Goal: Submit feedback/report problem

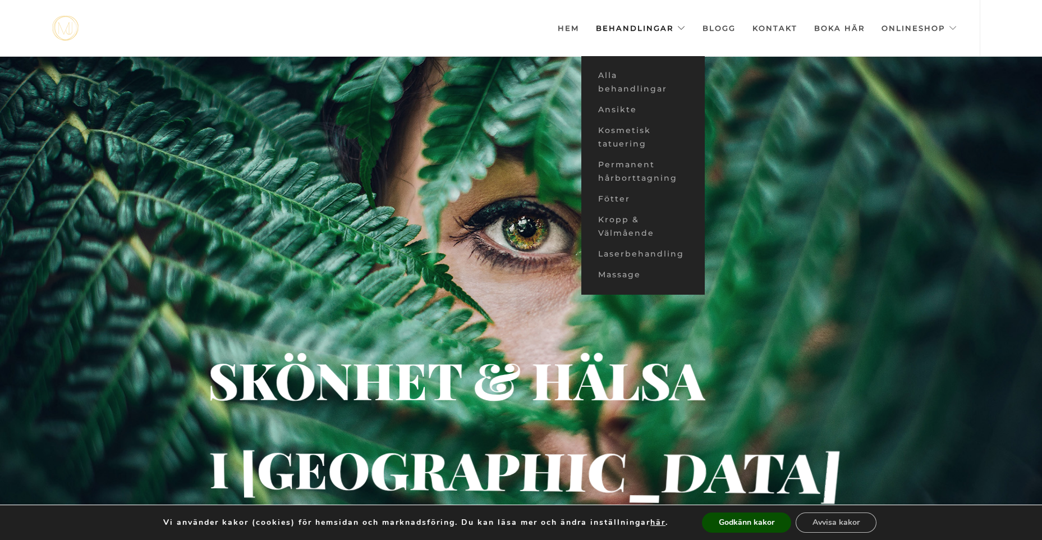
click at [627, 28] on link "Behandlingar" at bounding box center [641, 28] width 90 height 56
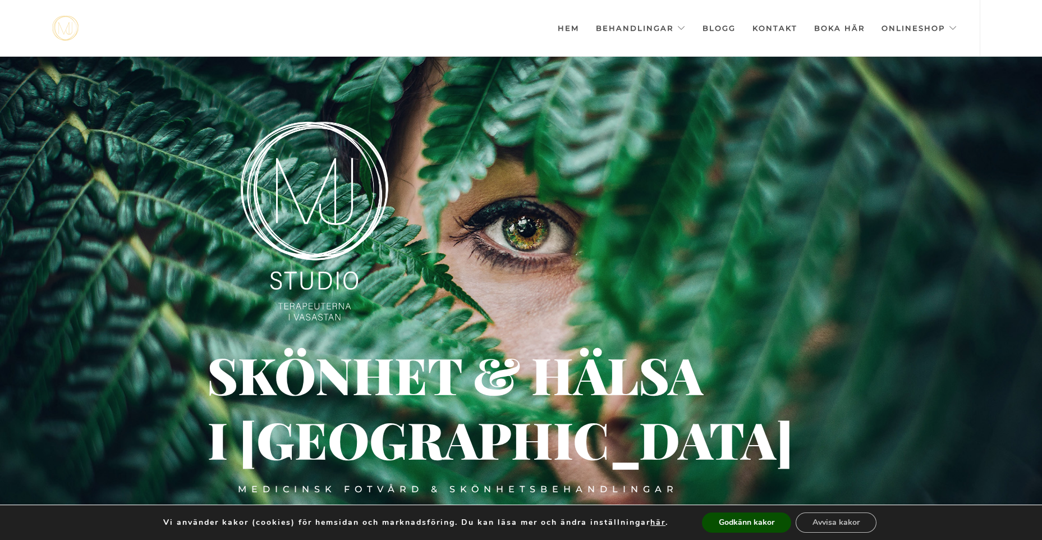
click at [785, 26] on link "Kontakt" at bounding box center [775, 28] width 45 height 56
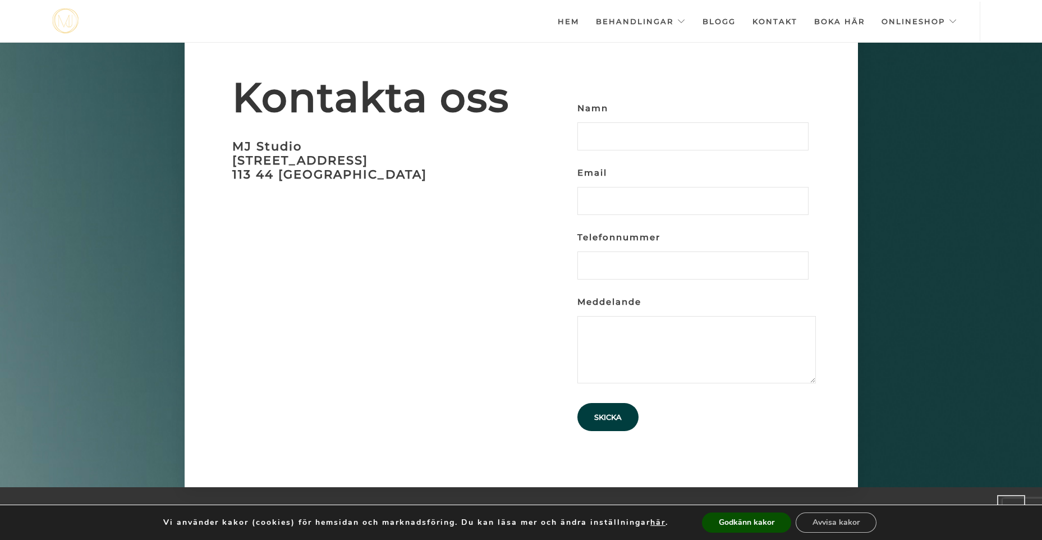
scroll to position [3531, 0]
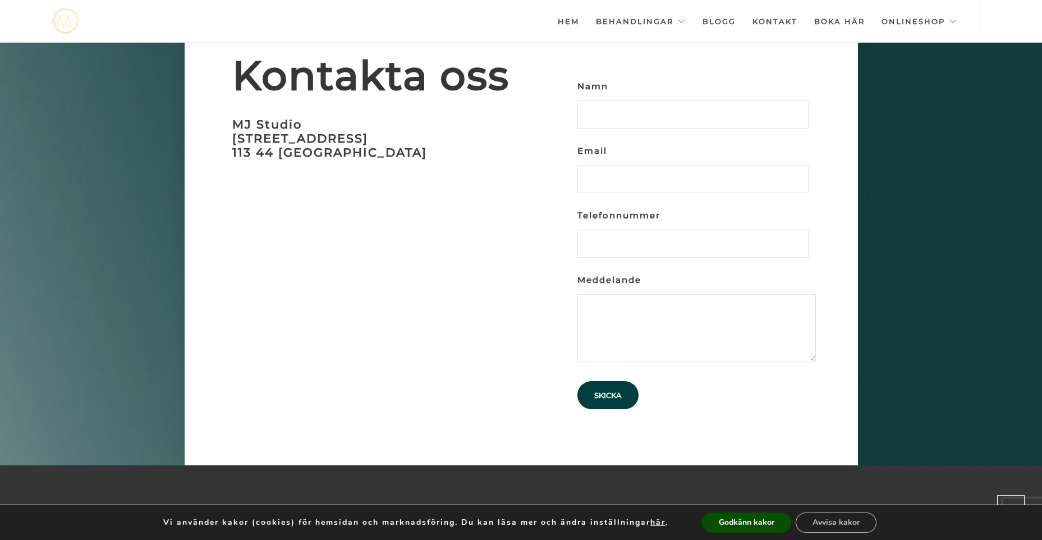
click at [654, 100] on input "Namn" at bounding box center [693, 114] width 231 height 28
type input "k"
type input "Katarina "Katti" Tillgren"
click at [649, 165] on input "Email" at bounding box center [693, 179] width 231 height 28
type input "ktillgren@gmail.com"
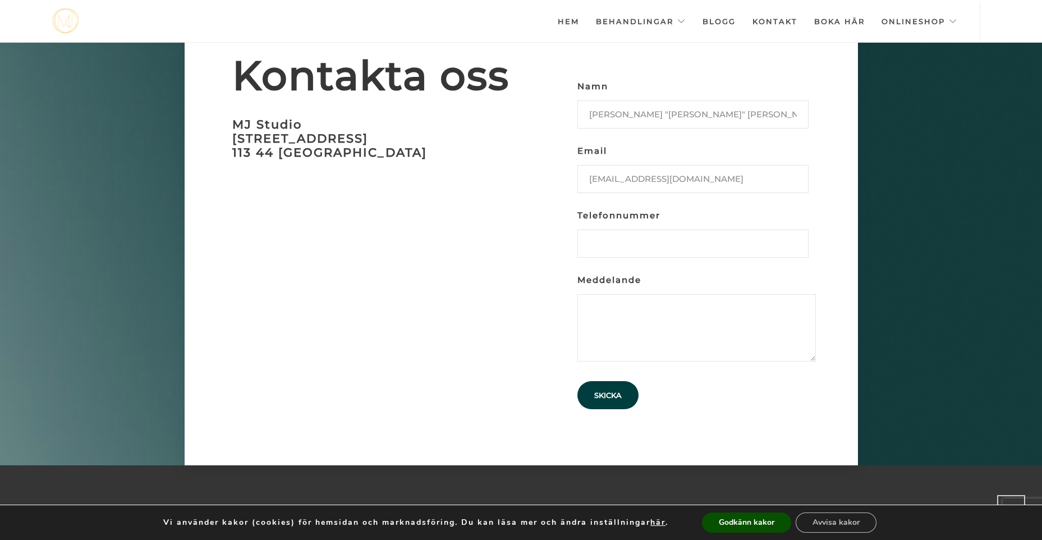
click at [646, 230] on input "Telefonnummer" at bounding box center [693, 244] width 231 height 28
type input "0733121125"
click at [628, 294] on textarea "Meddelande" at bounding box center [697, 327] width 239 height 67
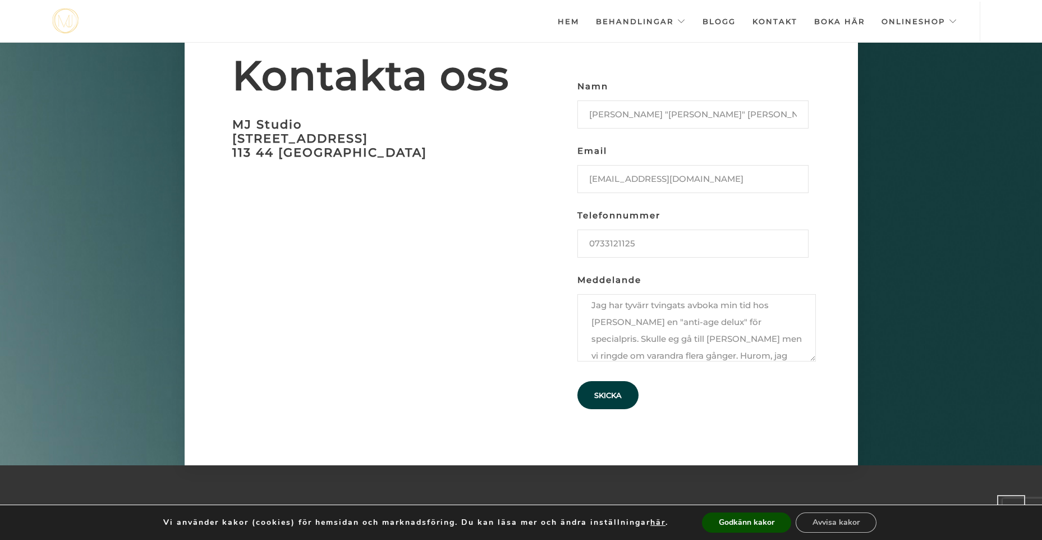
scroll to position [42, 0]
click at [749, 319] on textarea "Hej, Jag har tyvärr tvingats avboka min tid hos Chris Rehnberg en "anti-age del…" at bounding box center [697, 327] width 239 height 67
click at [728, 337] on textarea "Hej, Jag har tyvärr tvingats avboka min tid hos Chris Rehnberg en "anti-age del…" at bounding box center [697, 327] width 239 height 67
click at [692, 321] on textarea "Hej, Jag har tyvärr tvingats avboka min tid hos Chris Rehnberg en "anti-age del…" at bounding box center [697, 327] width 239 height 67
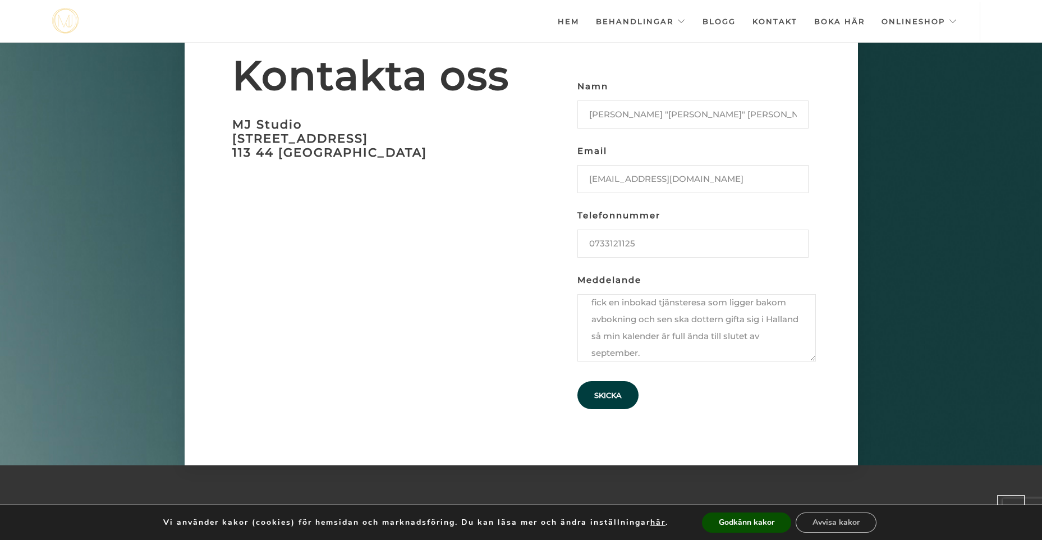
click at [684, 334] on textarea "Hej, Jag har tyvärr tvingats avboka min tid hos Chris Rehnberg en "anti-age del…" at bounding box center [697, 327] width 239 height 67
type textarea "Hej, Jag har tyvärr tvingats avboka min tid hos Chris Rehnberg en "anti-age del…"
click at [600, 381] on input "Skicka" at bounding box center [608, 395] width 61 height 28
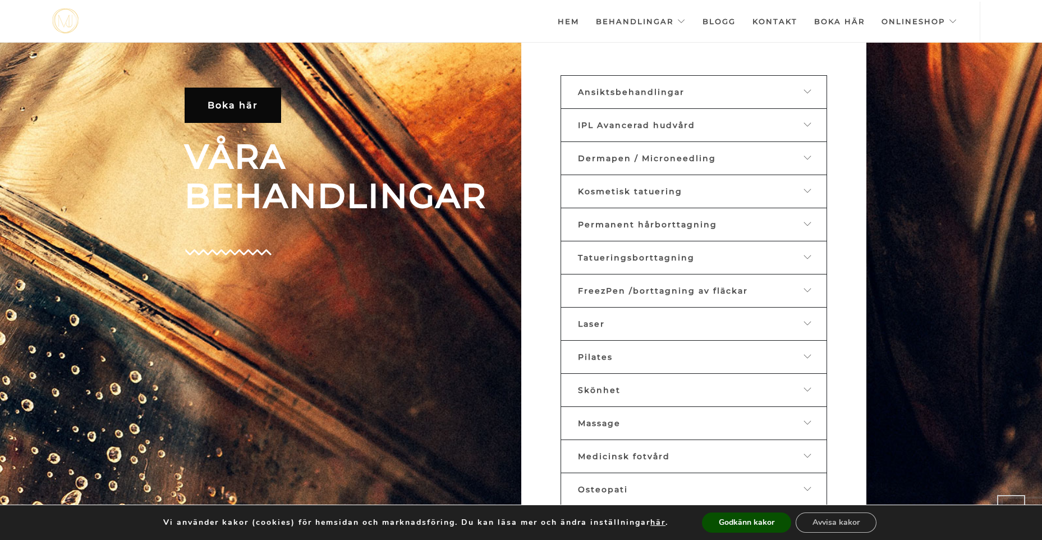
scroll to position [575, 0]
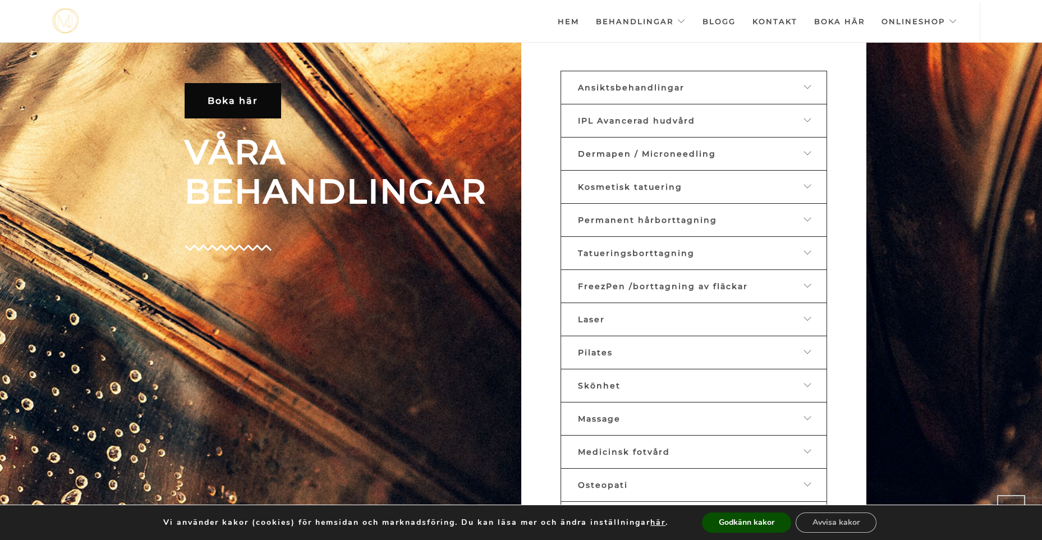
click at [653, 86] on span "Ansiktsbehandlingar" at bounding box center [631, 88] width 107 height 10
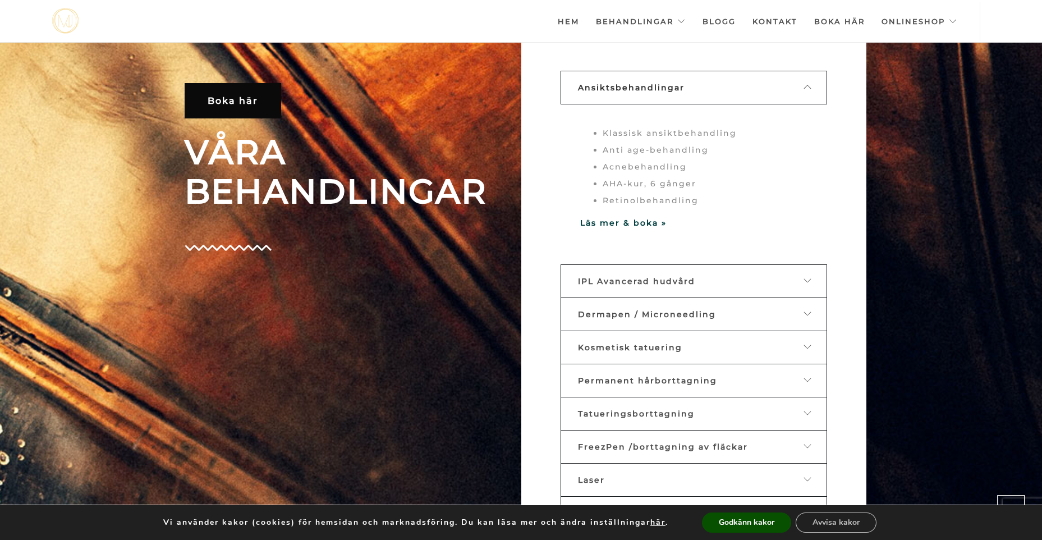
click at [623, 342] on link "Kosmetisk tatuering" at bounding box center [694, 348] width 267 height 34
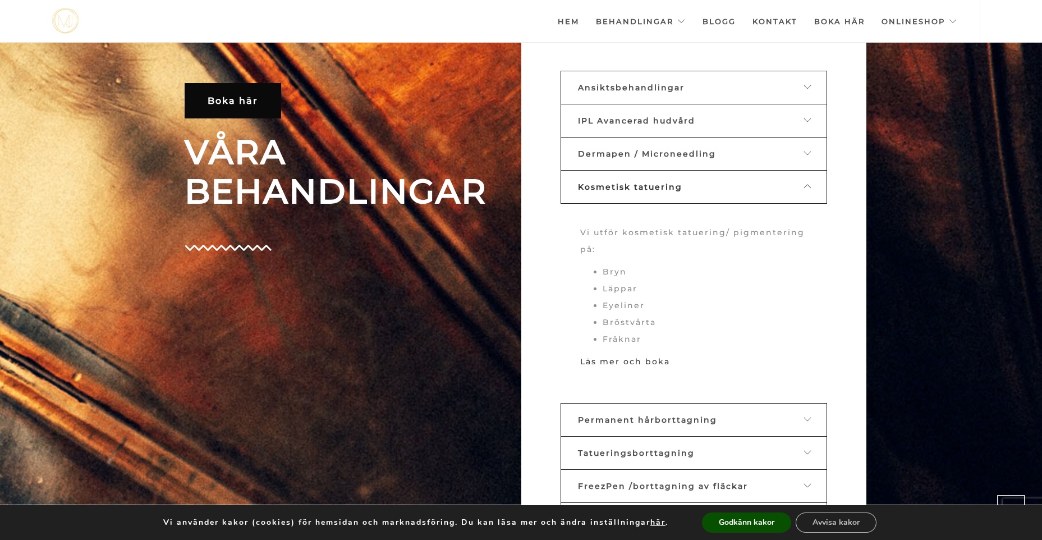
click at [617, 362] on link "Läs mer och boka" at bounding box center [625, 361] width 90 height 10
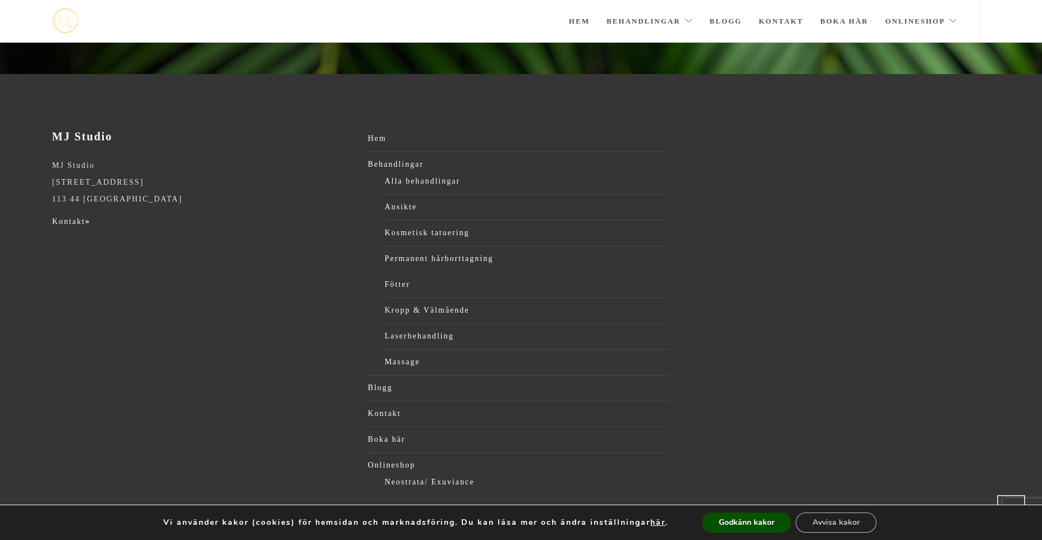
scroll to position [240, 0]
click at [446, 230] on link "Kosmetisk tatuering" at bounding box center [527, 231] width 285 height 17
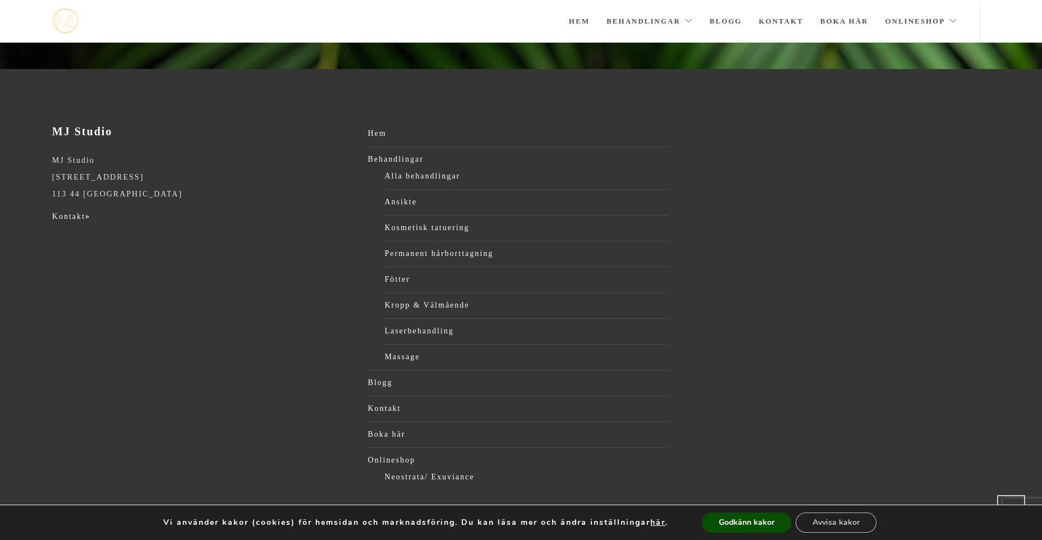
scroll to position [245, 0]
click at [406, 197] on link "Ansikte" at bounding box center [527, 200] width 285 height 17
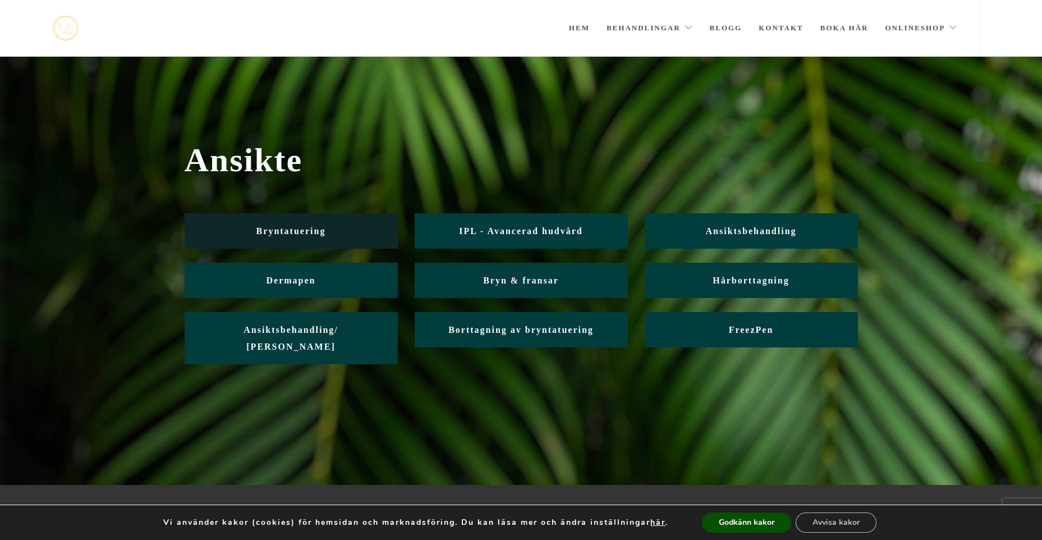
click at [345, 231] on link "Bryntatuering" at bounding box center [291, 230] width 213 height 35
click at [261, 230] on span "Bryntatuering" at bounding box center [292, 231] width 70 height 10
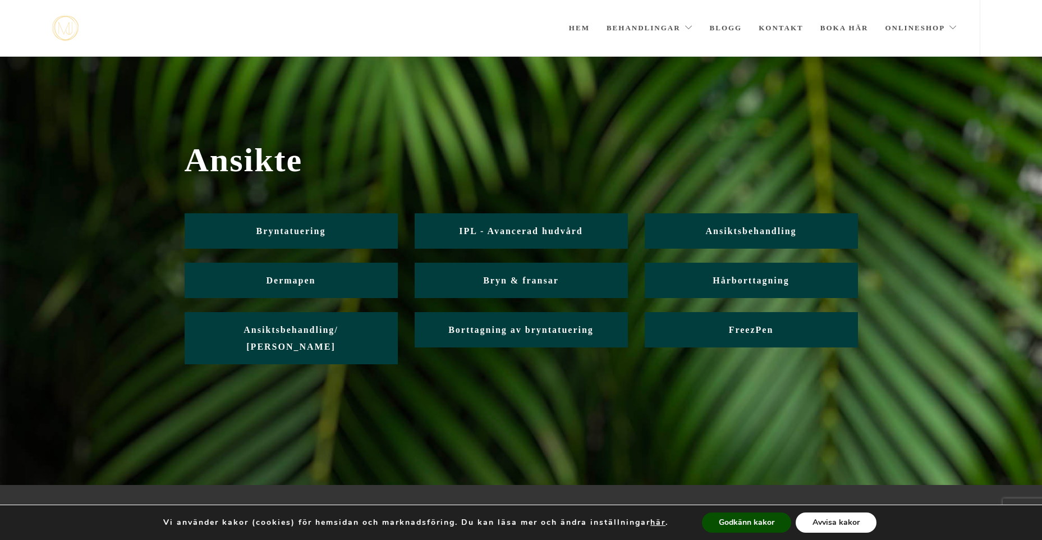
click at [826, 522] on button "Avvisa kakor" at bounding box center [836, 523] width 81 height 20
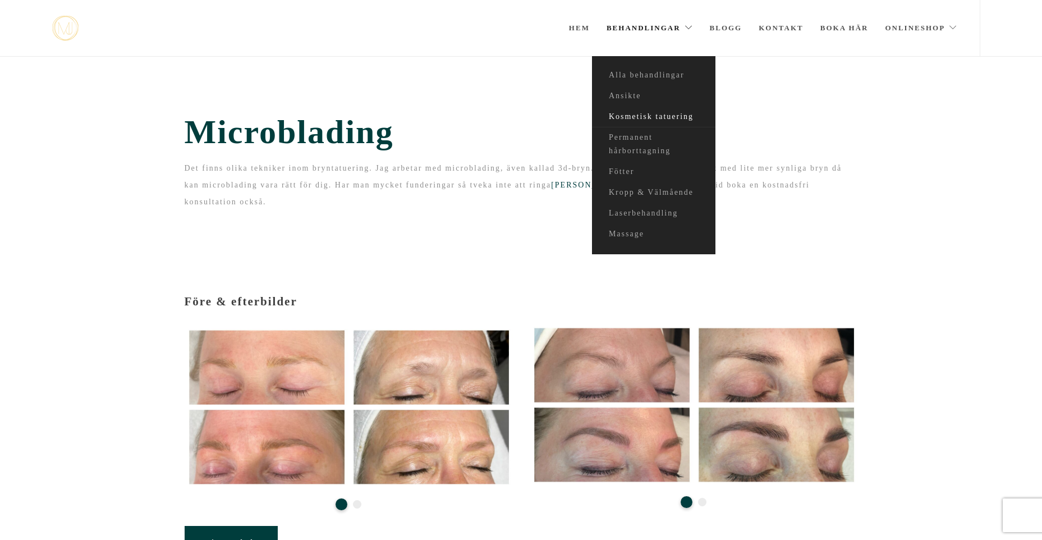
click at [662, 116] on link "Kosmetisk tatuering" at bounding box center [653, 117] width 123 height 21
click at [635, 116] on link "Kosmetisk tatuering" at bounding box center [653, 117] width 123 height 21
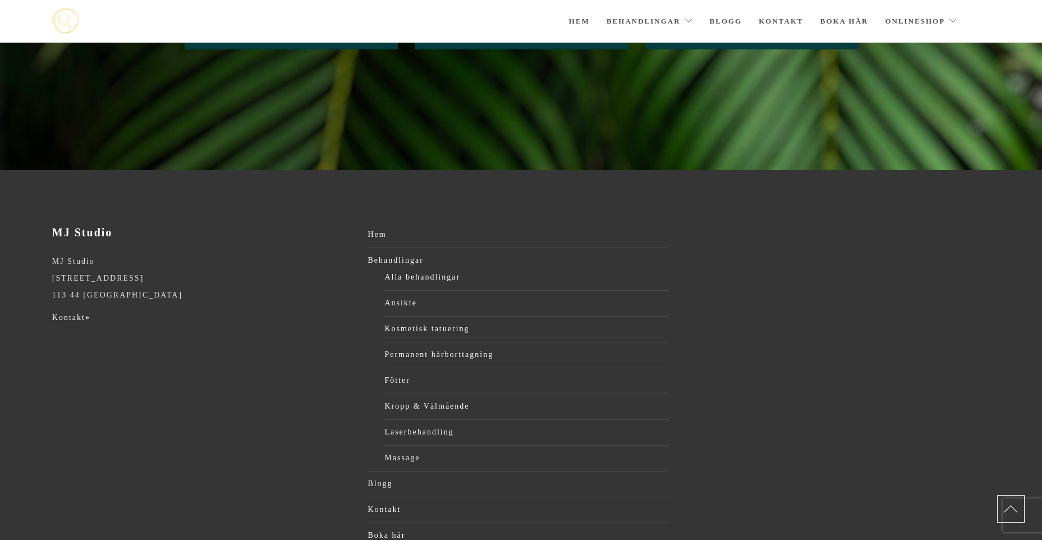
scroll to position [150, 0]
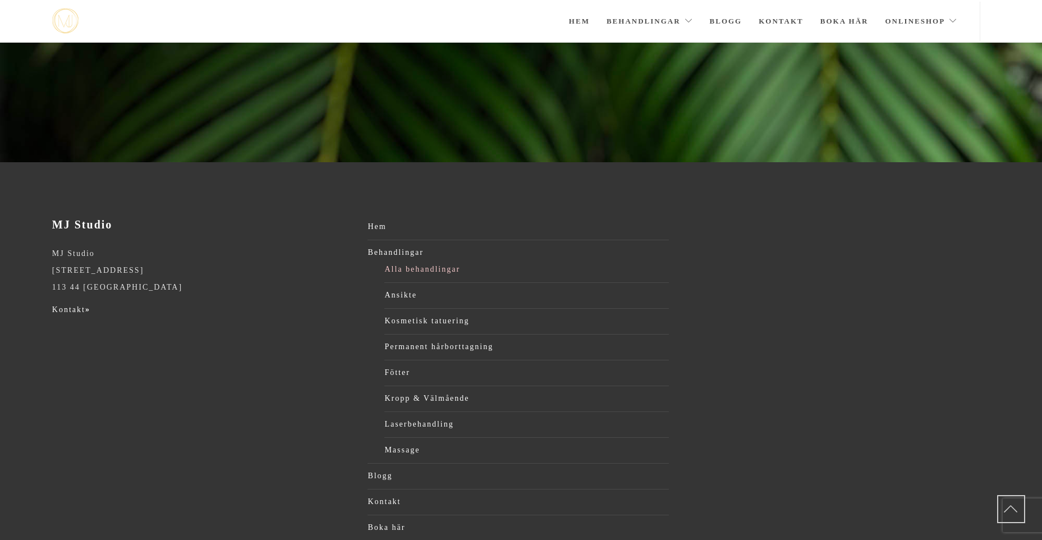
click at [411, 266] on link "Alla behandlingar" at bounding box center [527, 269] width 285 height 17
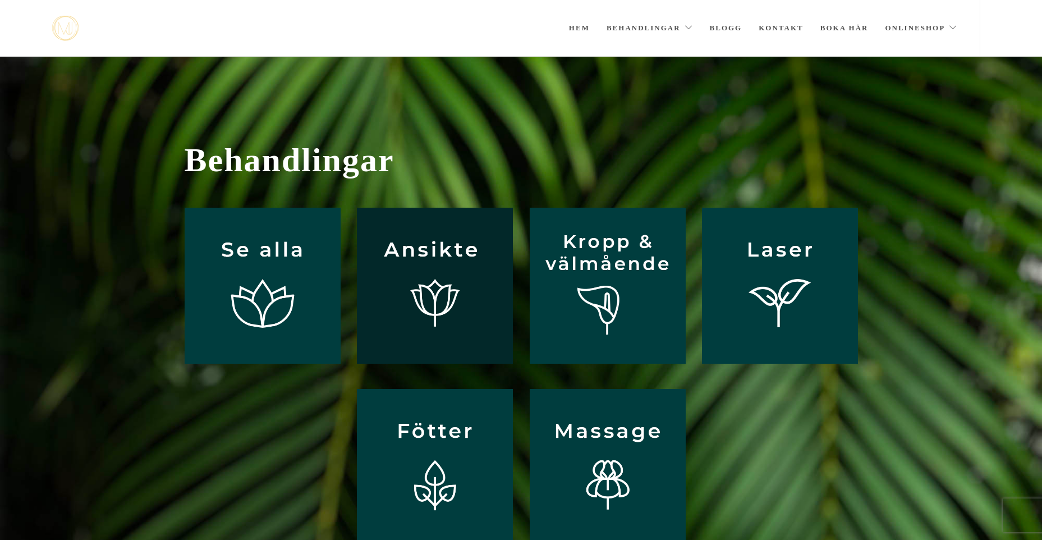
click at [434, 294] on img at bounding box center [435, 286] width 156 height 156
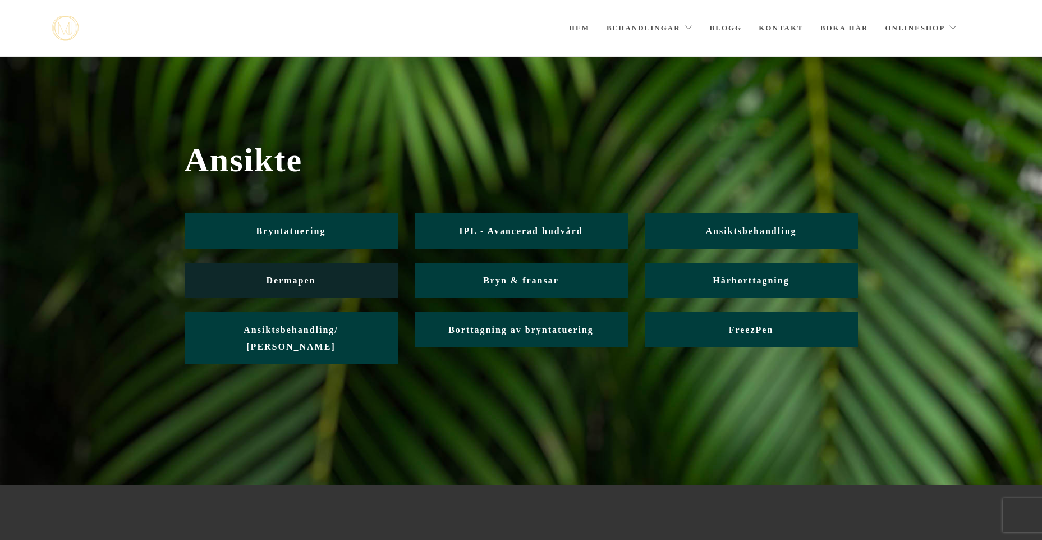
click at [298, 280] on span "Dermapen" at bounding box center [291, 281] width 49 height 10
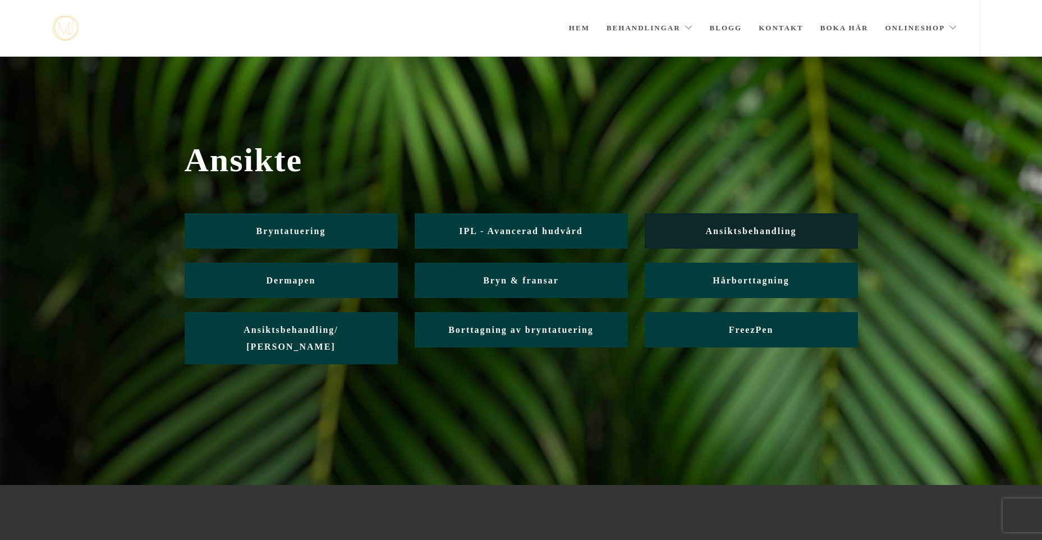
click at [723, 230] on span "Ansiktsbehandling" at bounding box center [751, 231] width 91 height 10
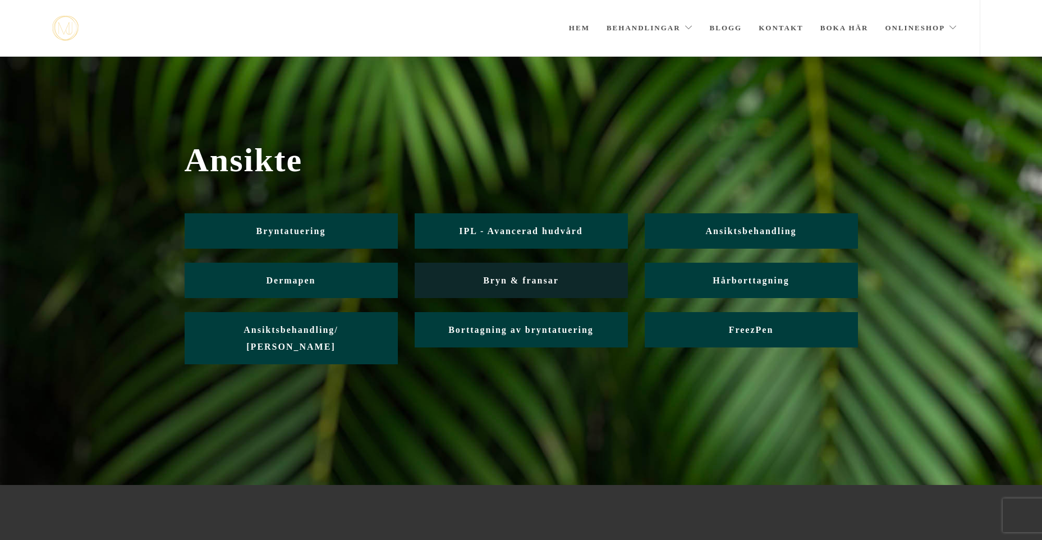
click at [555, 279] on span "Bryn & fransar" at bounding box center [521, 281] width 76 height 10
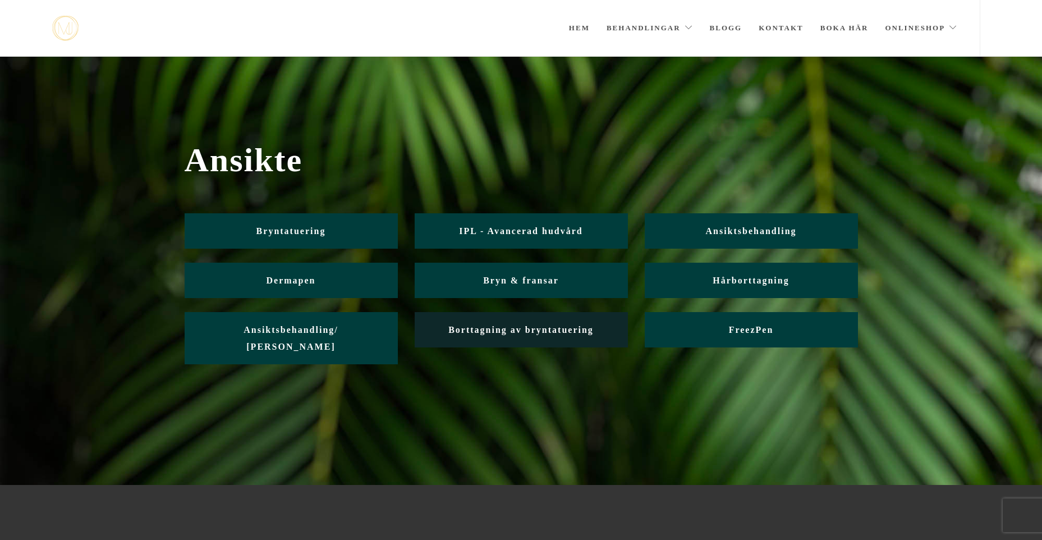
click at [563, 331] on span "Borttagning av bryntatuering" at bounding box center [521, 330] width 145 height 10
